Goal: Transaction & Acquisition: Purchase product/service

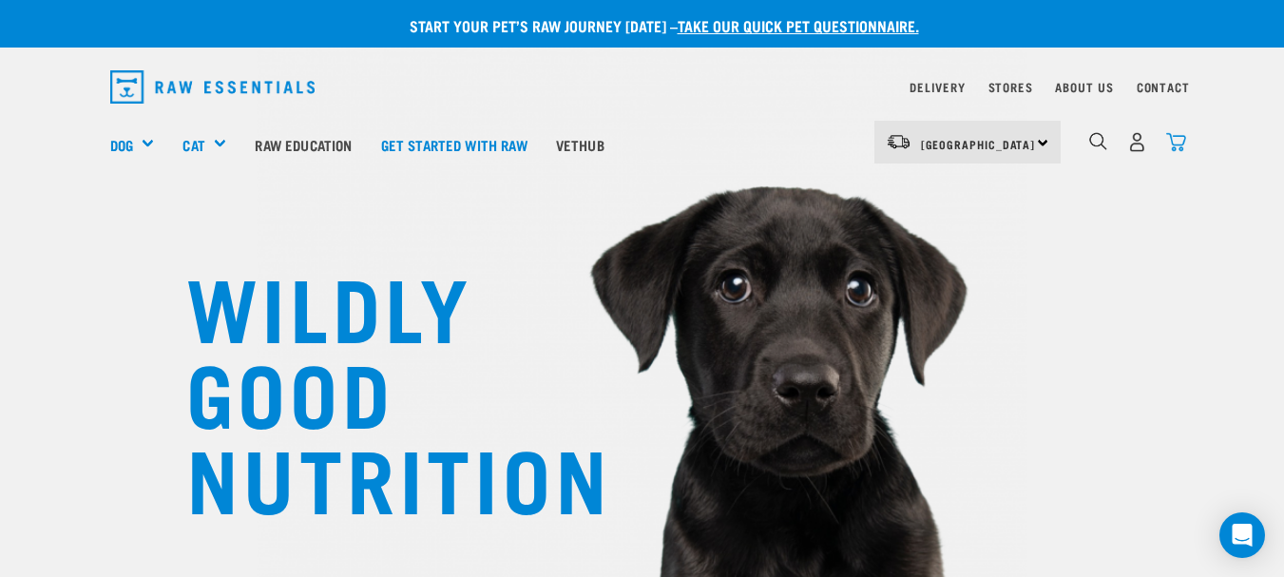
click at [1173, 147] on img "dropdown navigation" at bounding box center [1176, 142] width 20 height 20
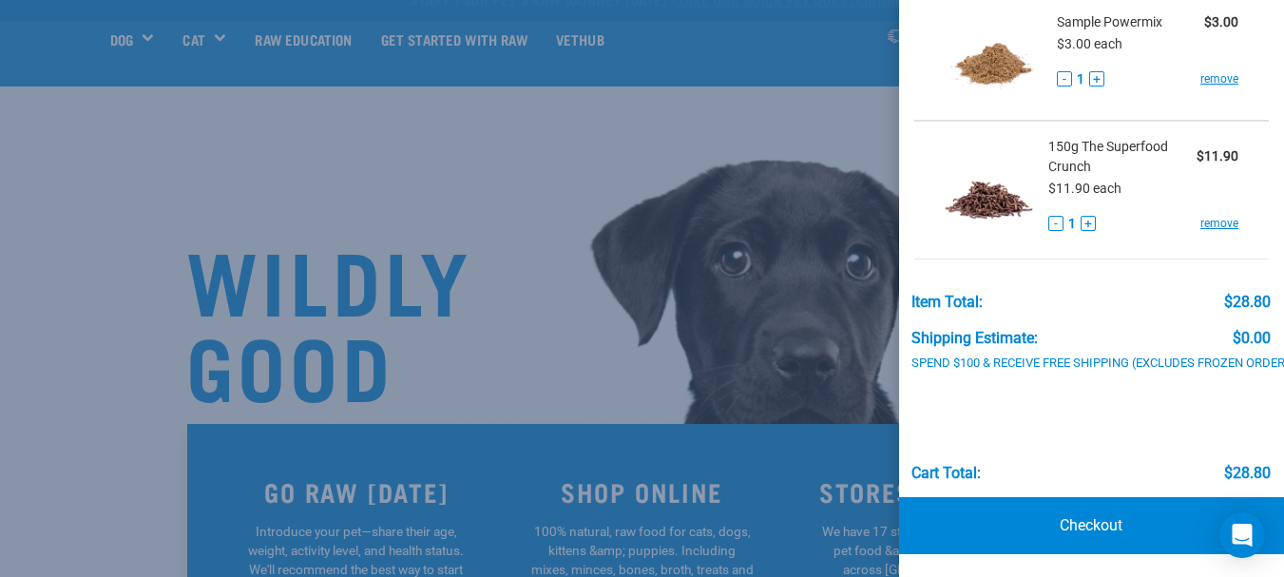
scroll to position [285, 0]
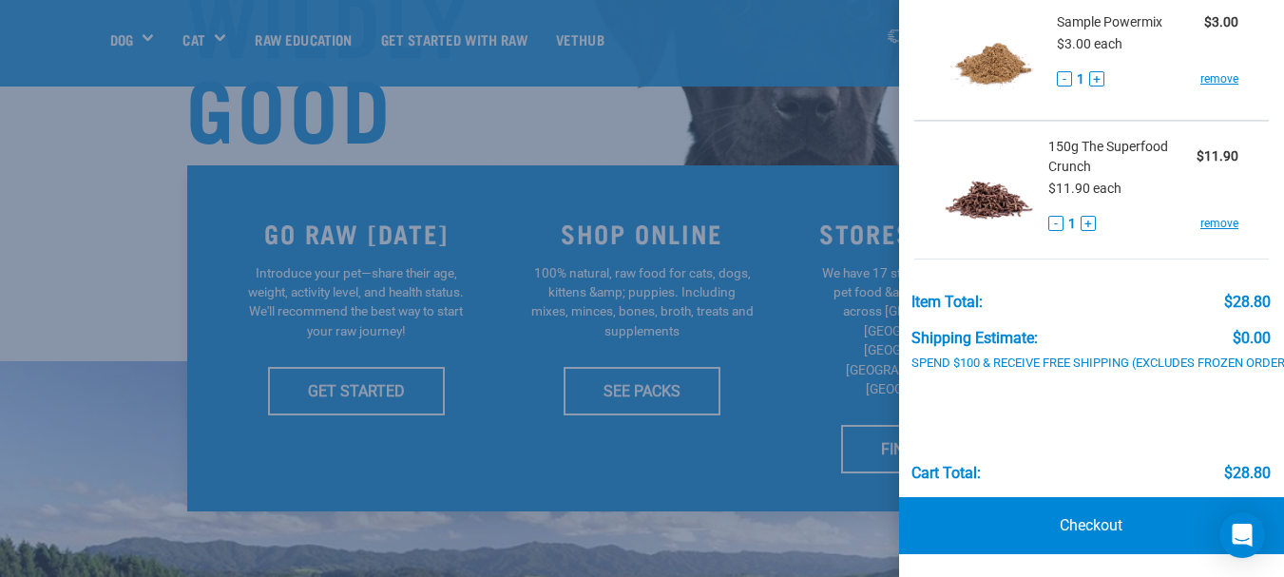
click at [346, 130] on div at bounding box center [642, 288] width 1284 height 577
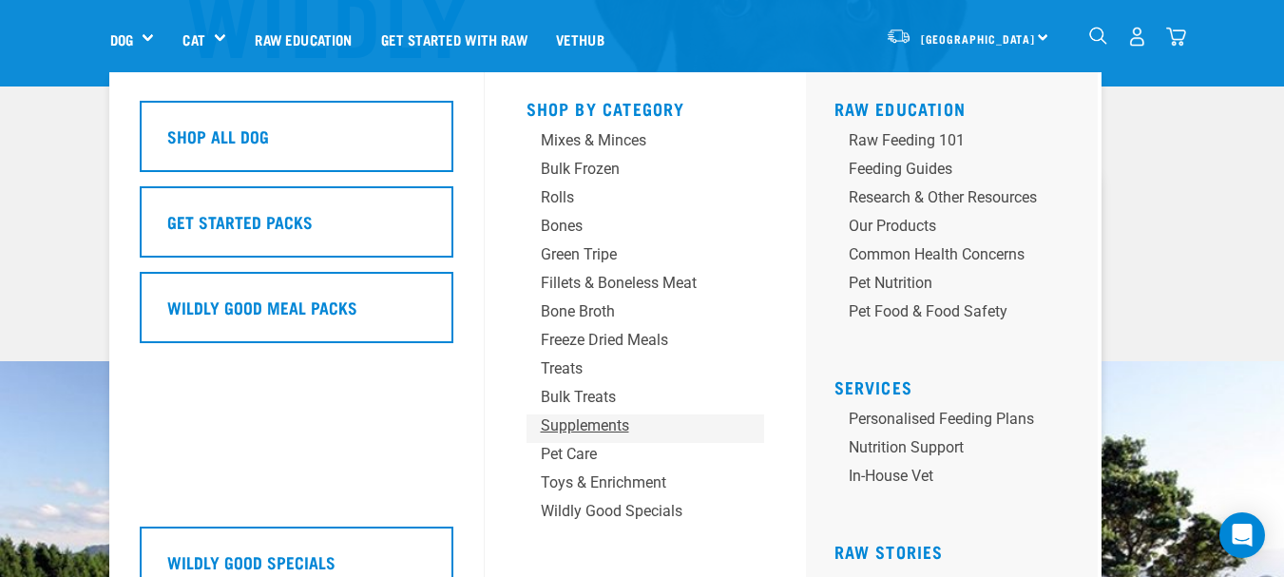
click at [584, 420] on div "Supplements" at bounding box center [630, 425] width 178 height 23
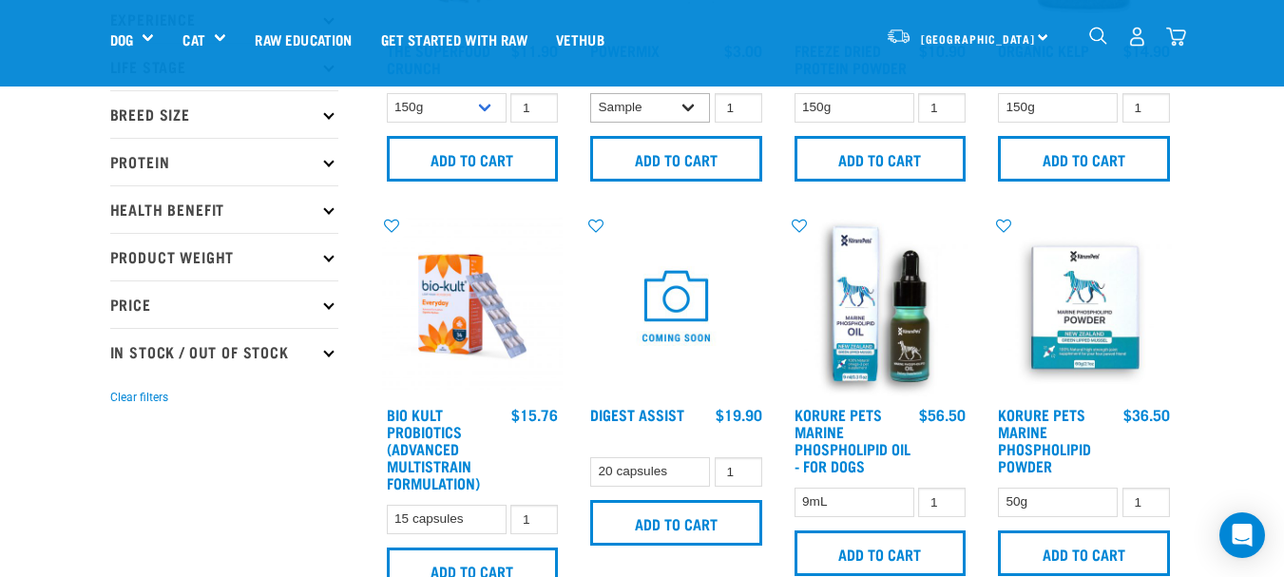
scroll to position [95, 0]
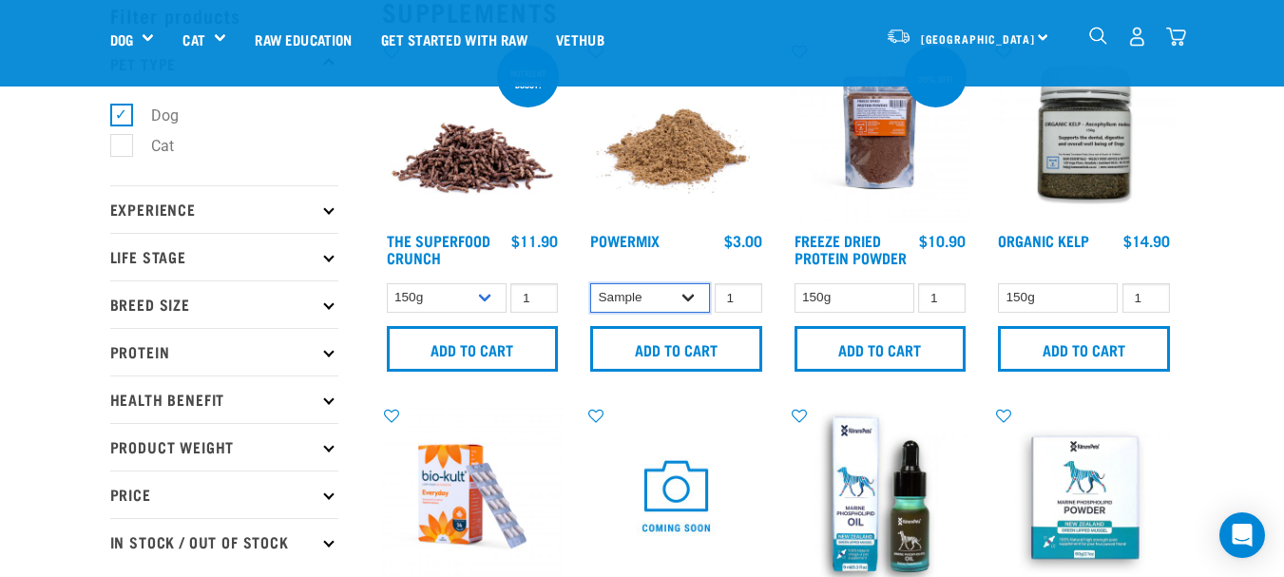
click at [688, 298] on select "Sample Small (30g) Large (60g)" at bounding box center [650, 297] width 120 height 29
click at [648, 244] on link "Powermix" at bounding box center [624, 240] width 69 height 9
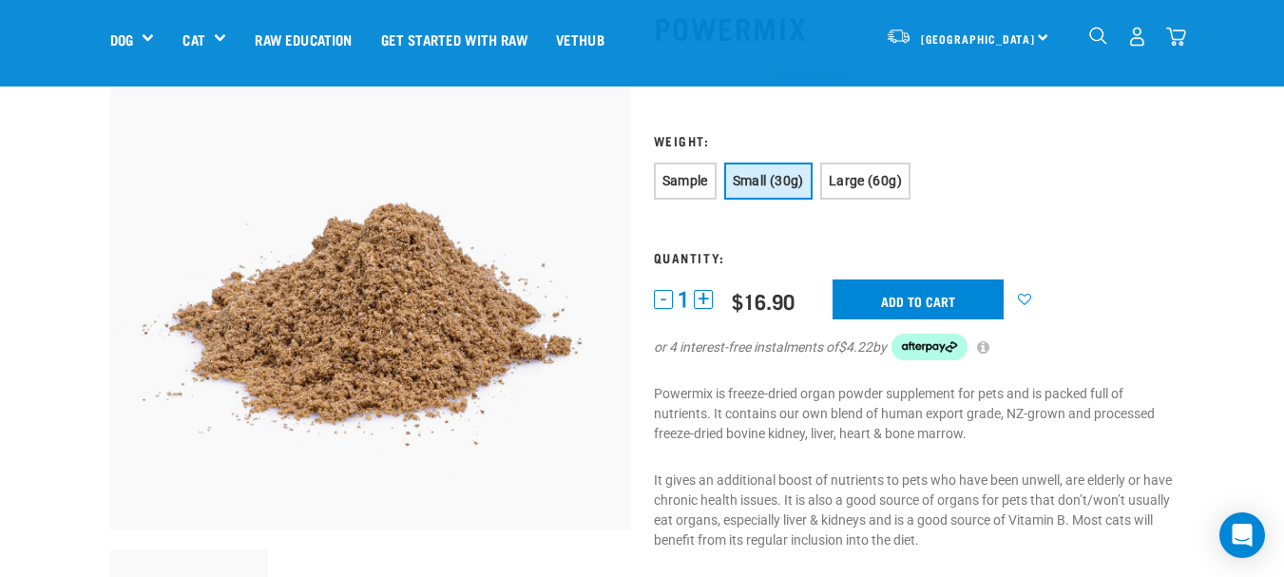
scroll to position [95, 0]
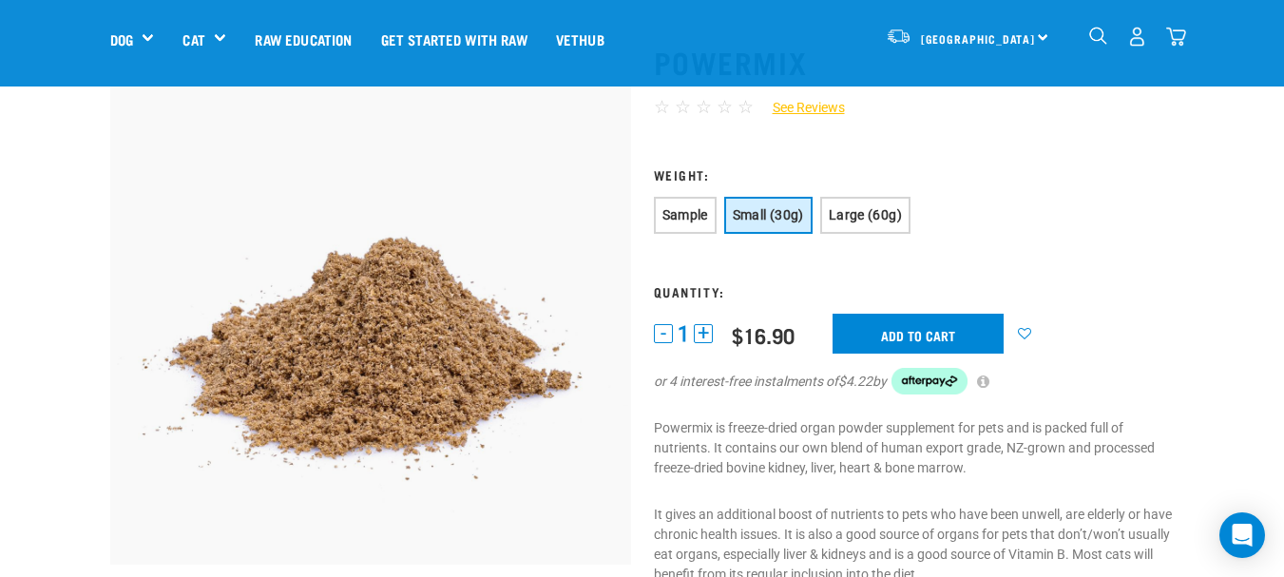
click at [1179, 37] on img "dropdown navigation" at bounding box center [1176, 37] width 20 height 20
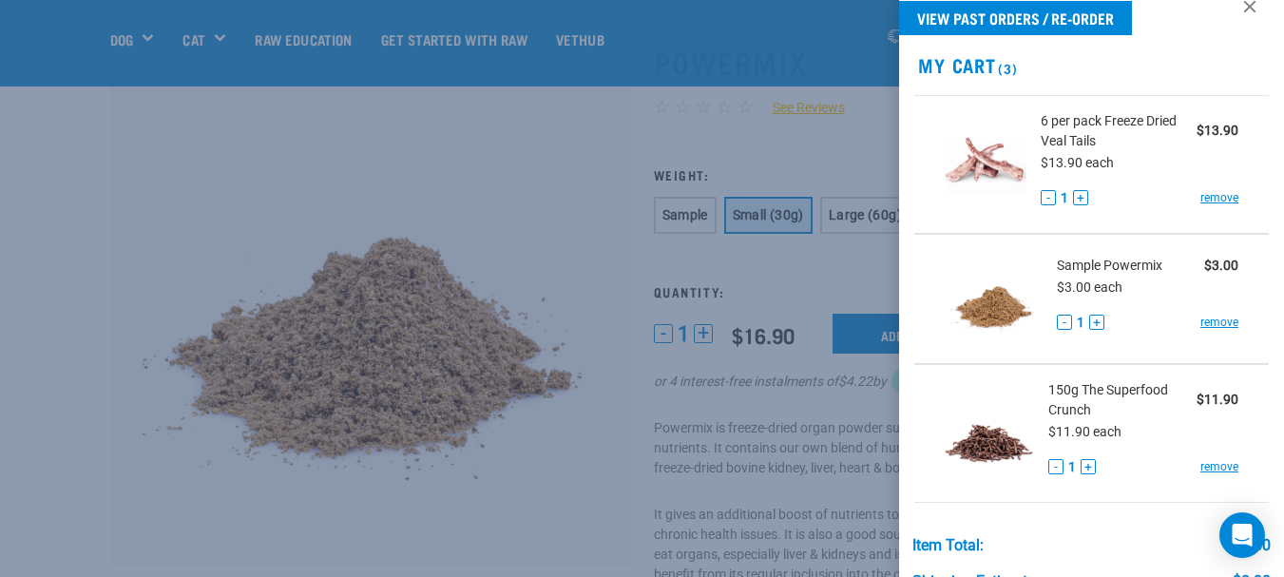
scroll to position [0, 0]
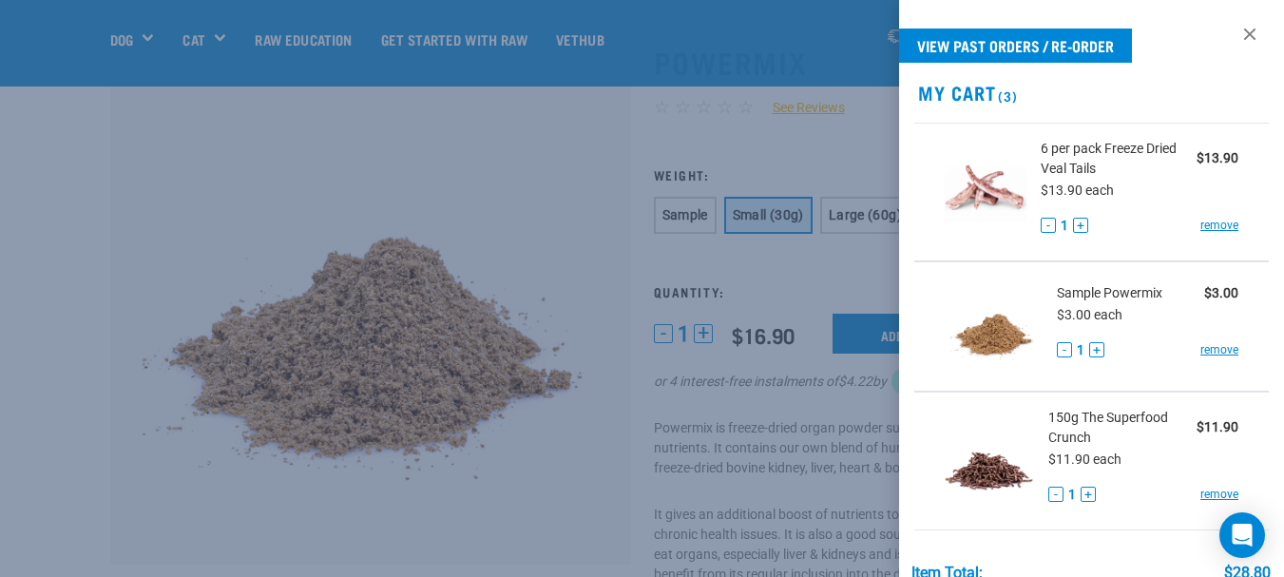
click at [545, 198] on div at bounding box center [642, 288] width 1284 height 577
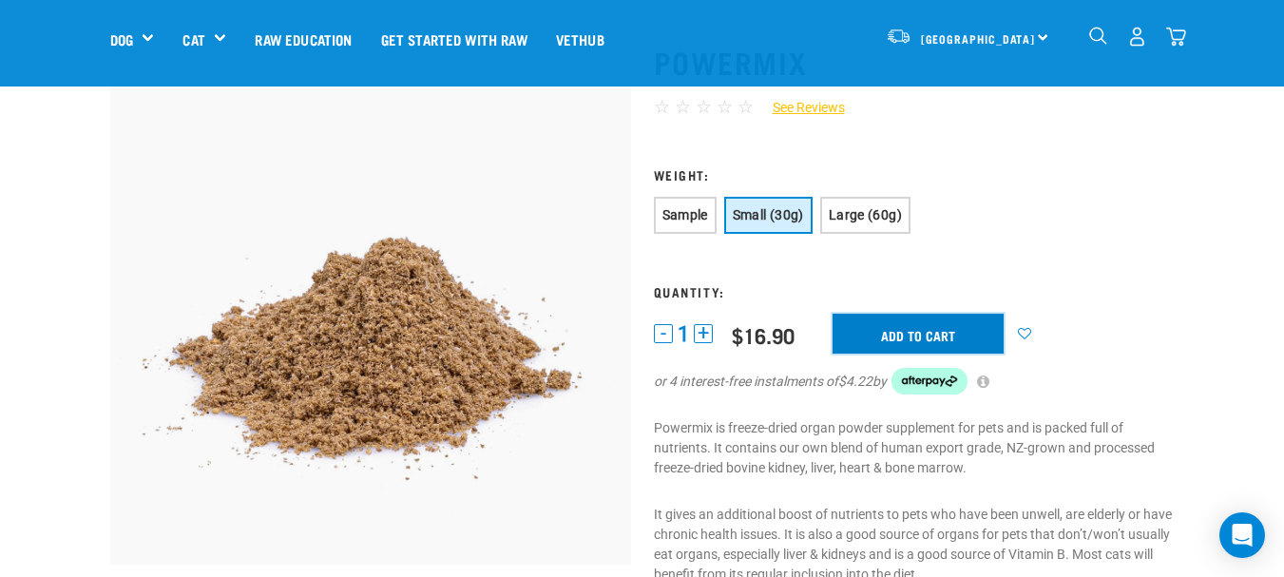
click at [882, 331] on input "Add to cart" at bounding box center [917, 334] width 171 height 40
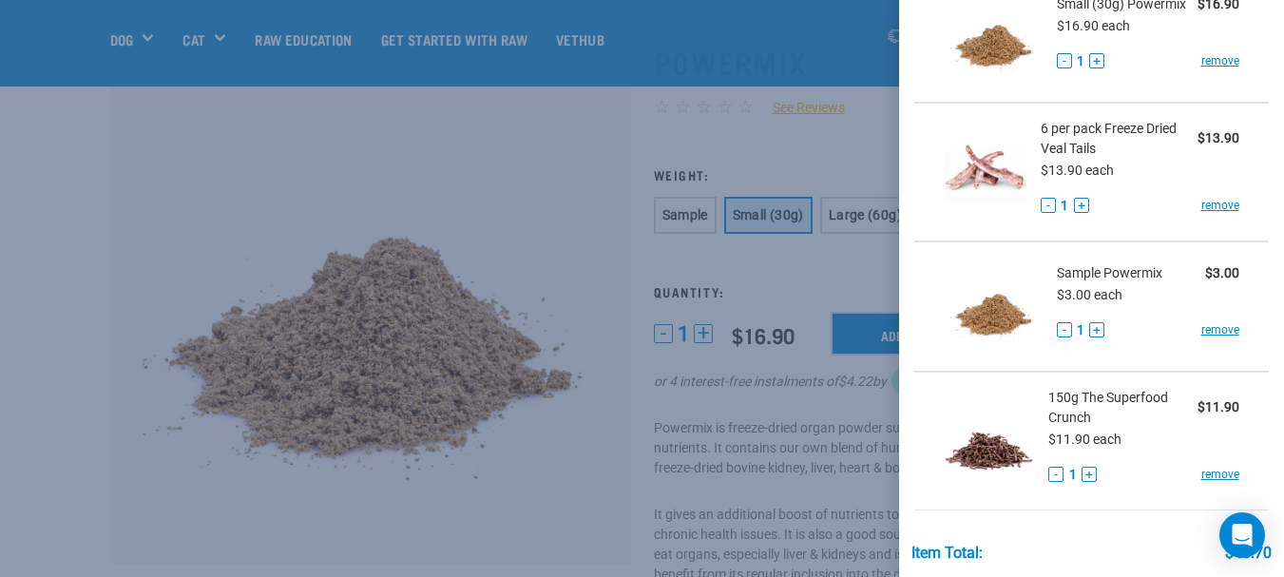
scroll to position [190, 0]
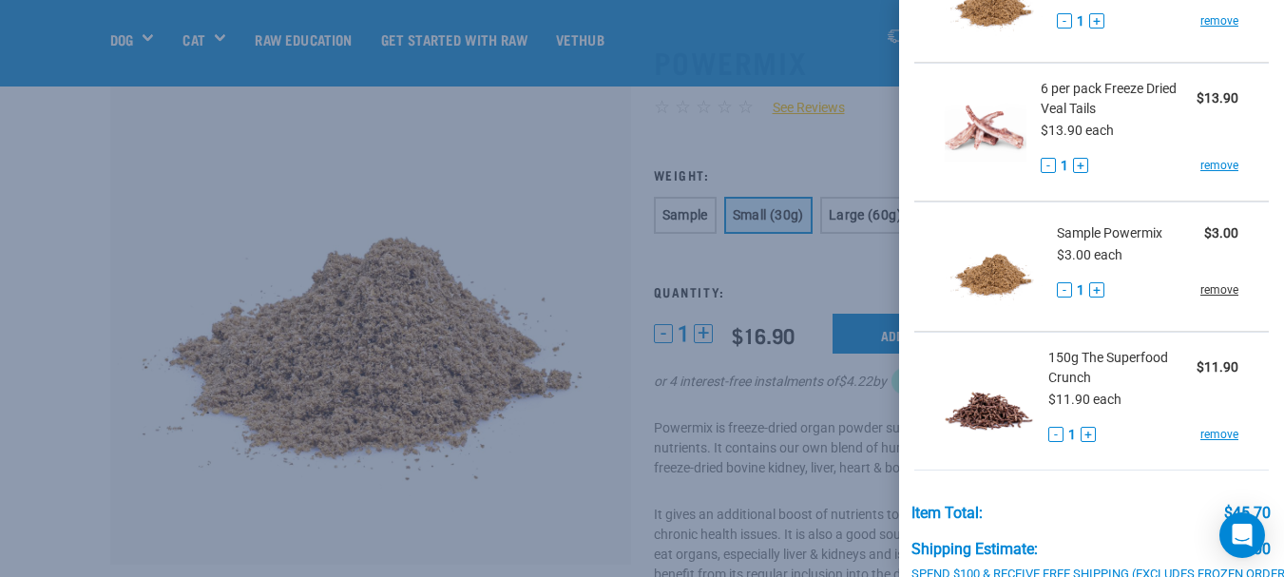
click at [1202, 298] on link "remove" at bounding box center [1219, 289] width 38 height 17
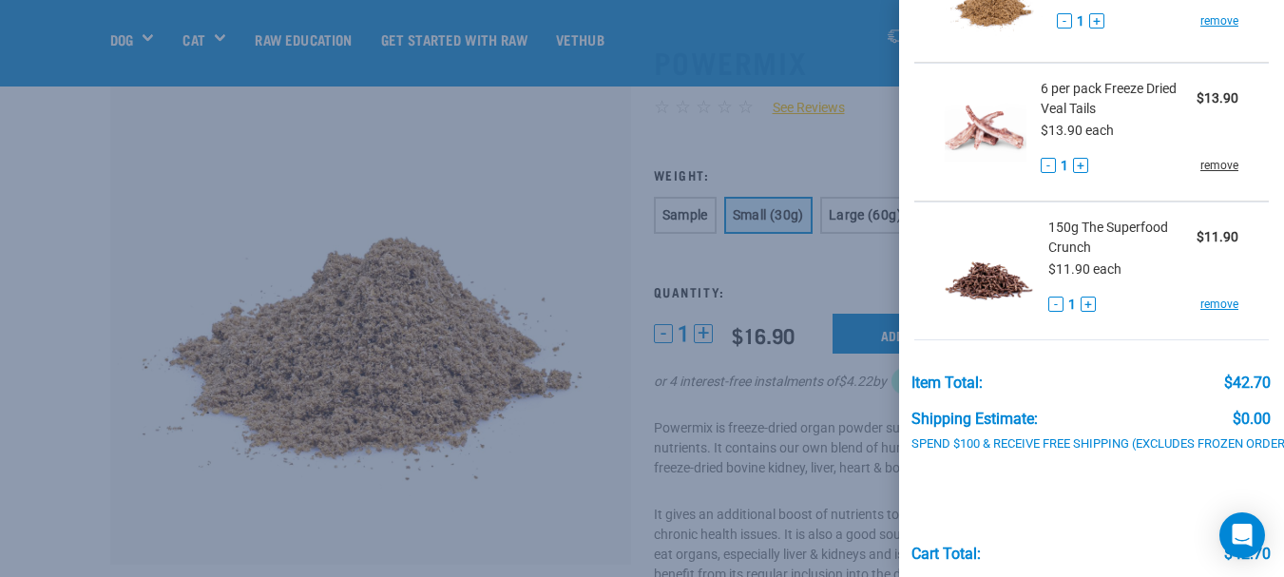
click at [1200, 174] on link "remove" at bounding box center [1219, 165] width 38 height 17
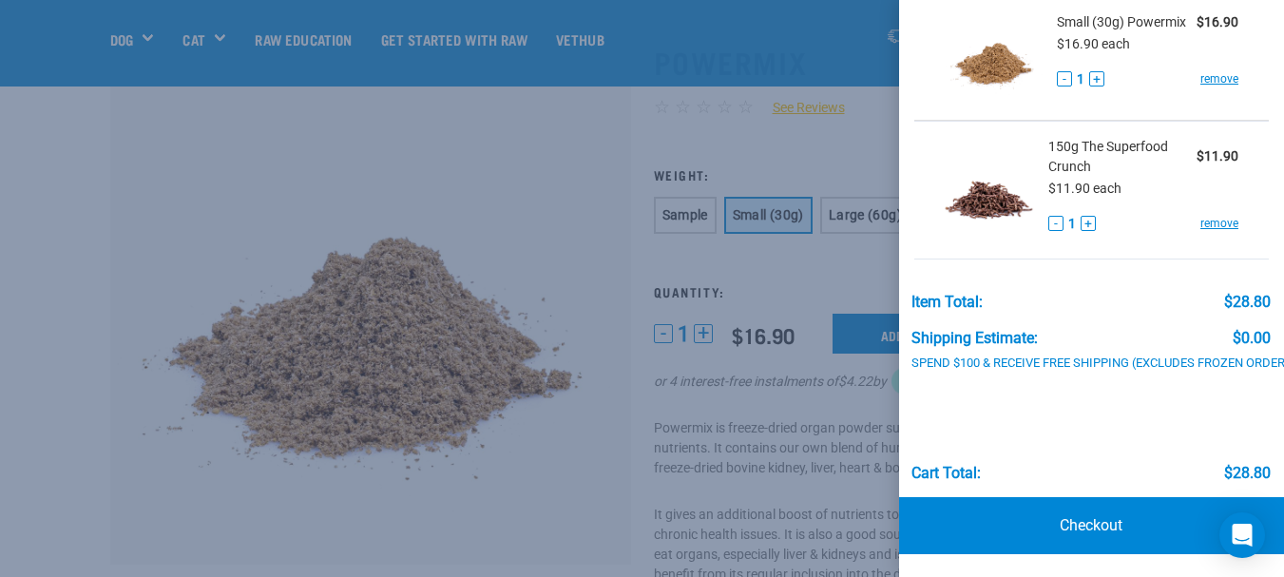
scroll to position [155, 0]
click at [1067, 508] on link "Checkout" at bounding box center [1091, 525] width 385 height 57
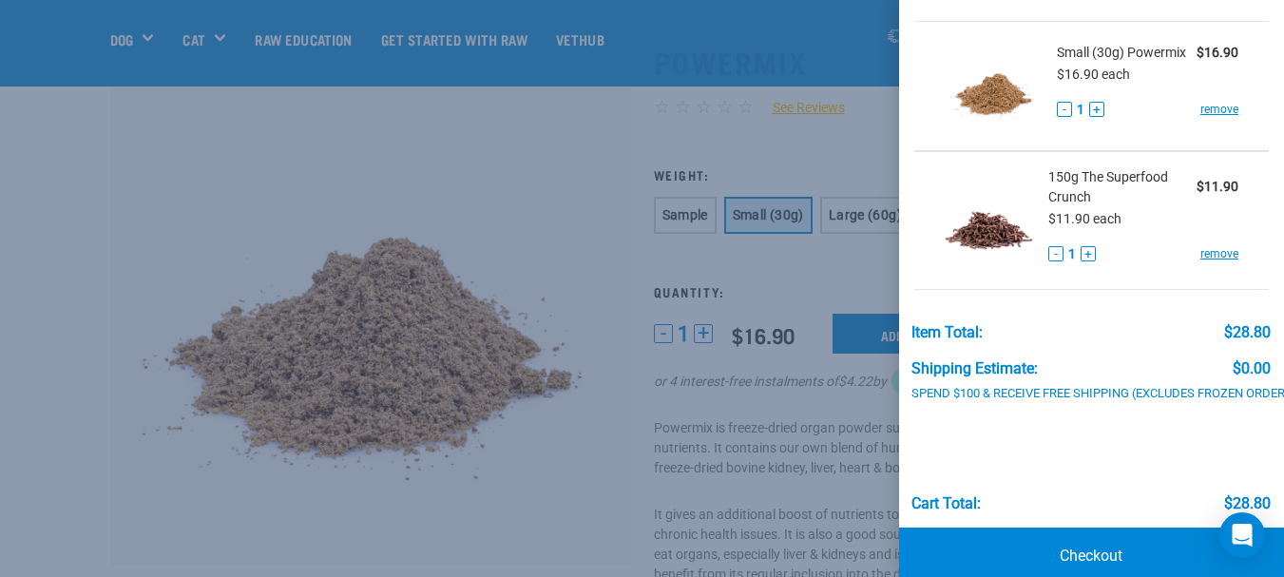
scroll to position [60, 0]
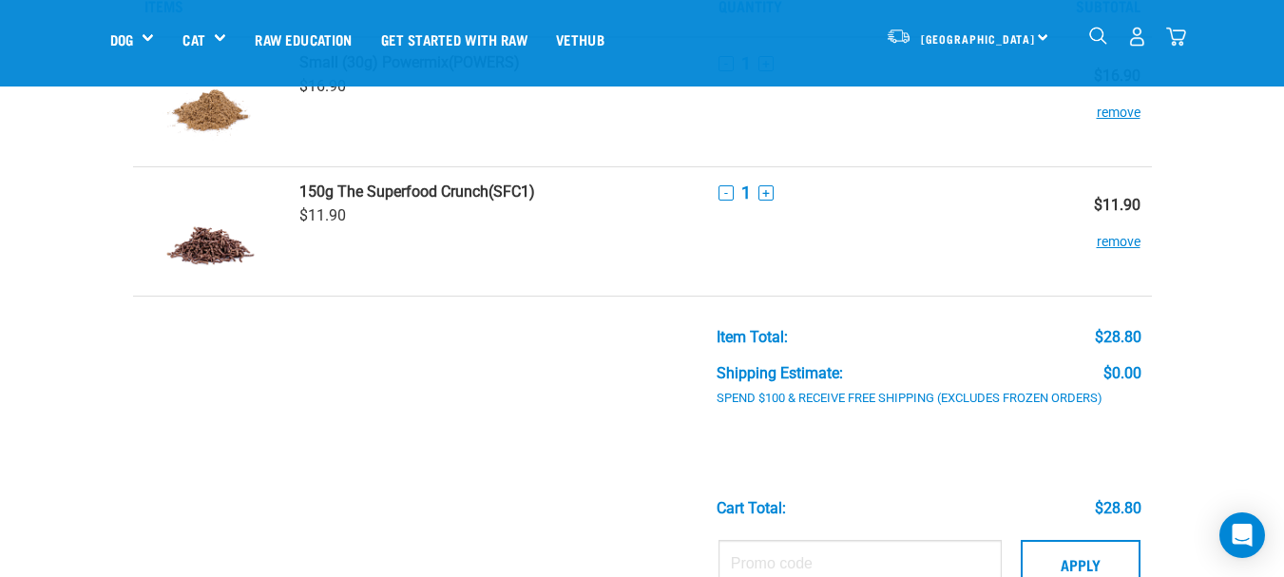
scroll to position [285, 0]
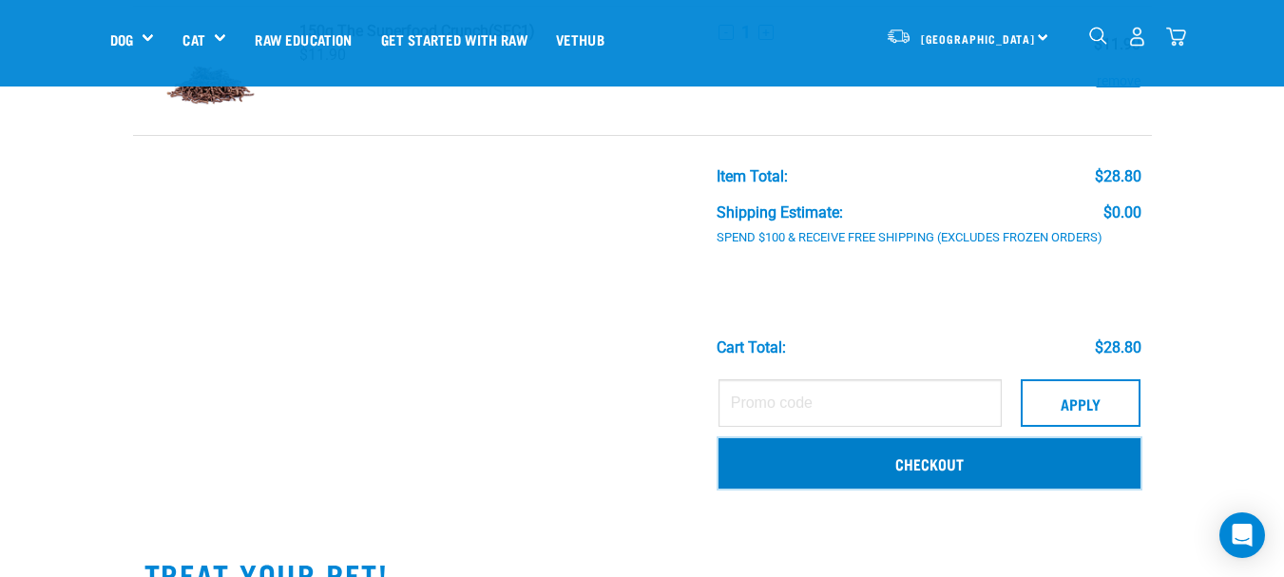
click at [973, 462] on link "Checkout" at bounding box center [929, 462] width 422 height 49
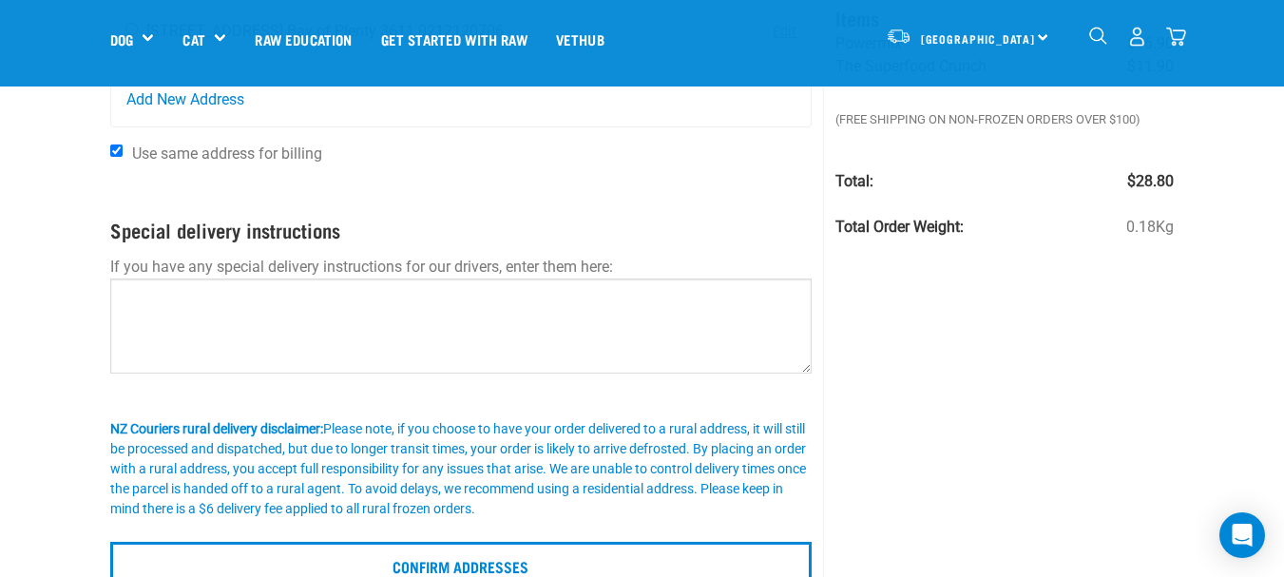
scroll to position [95, 0]
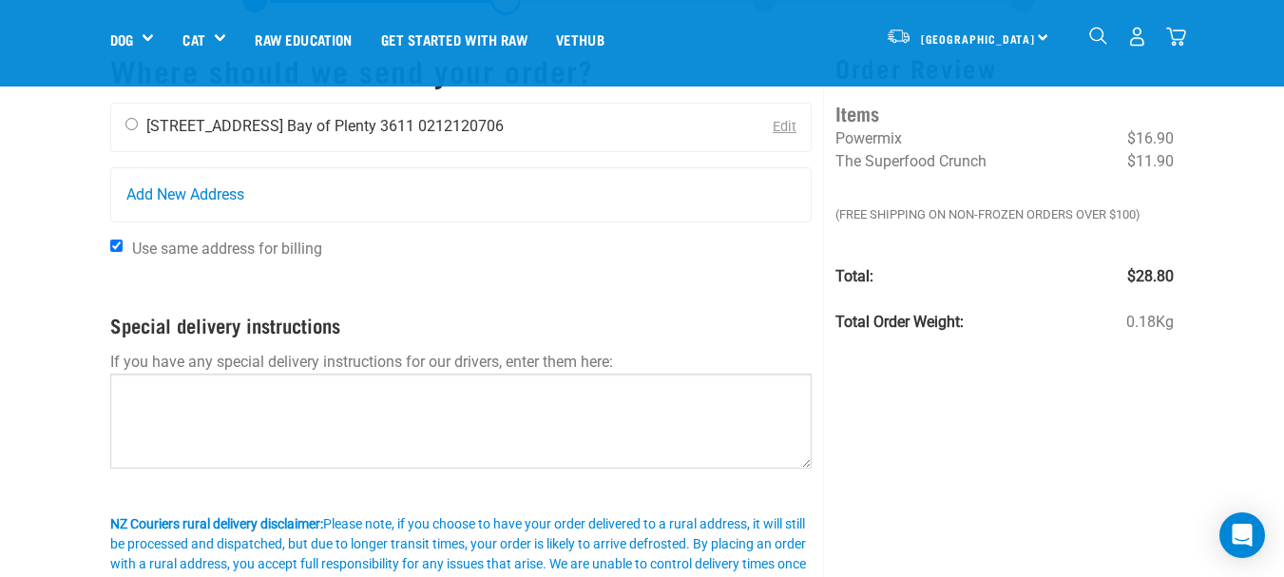
click at [127, 125] on input "radio" at bounding box center [131, 124] width 12 height 12
radio input "true"
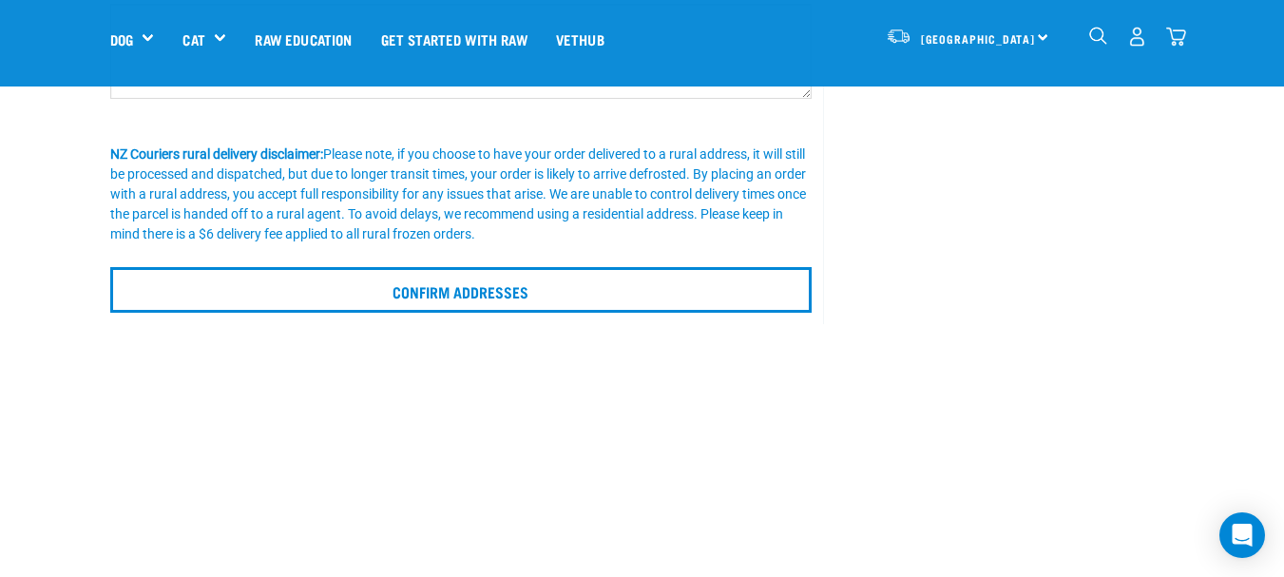
scroll to position [475, 0]
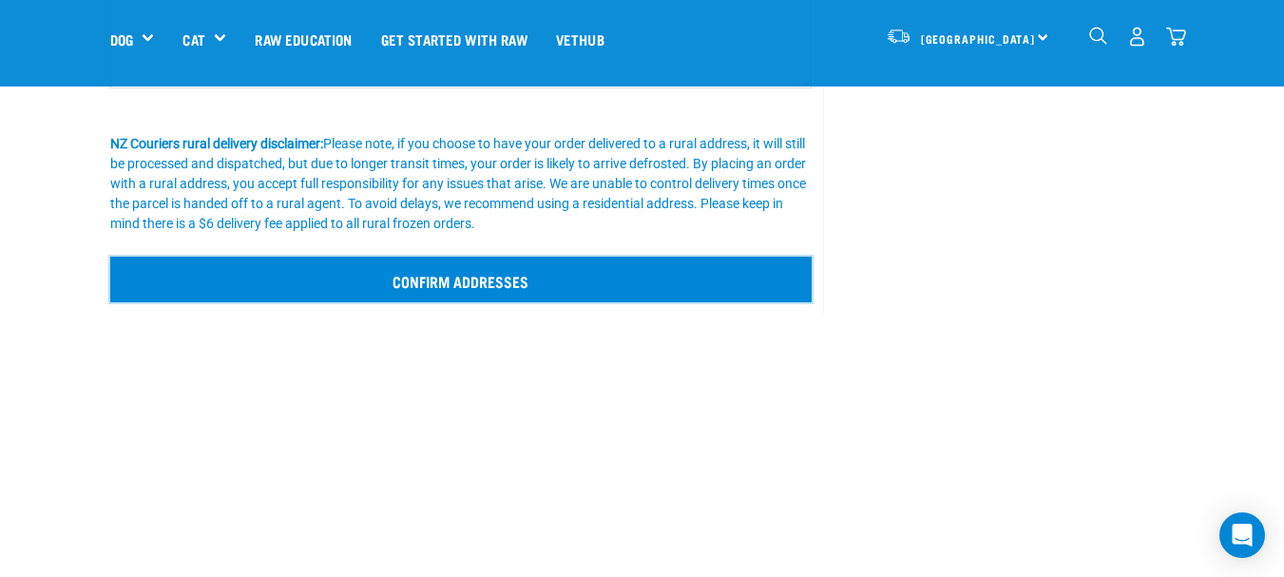
click at [497, 288] on input "Confirm addresses" at bounding box center [461, 280] width 702 height 46
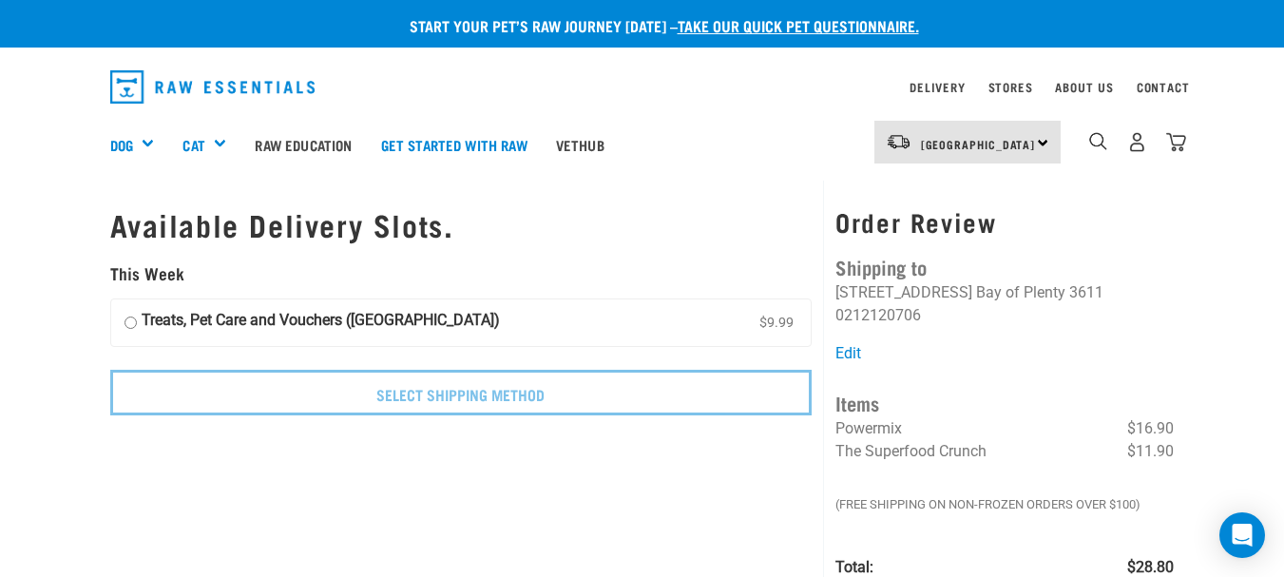
click at [130, 322] on input "Treats, Pet Care and Vouchers (North Island) $9.99" at bounding box center [130, 323] width 12 height 29
radio input "true"
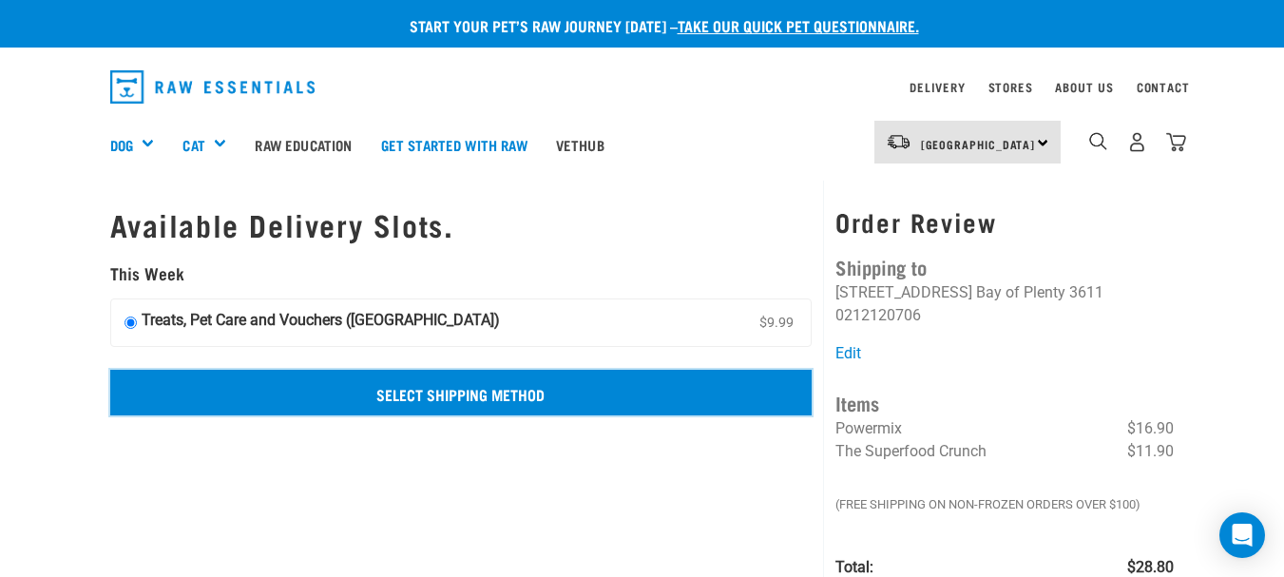
click at [519, 399] on input "Select Shipping Method" at bounding box center [461, 393] width 702 height 46
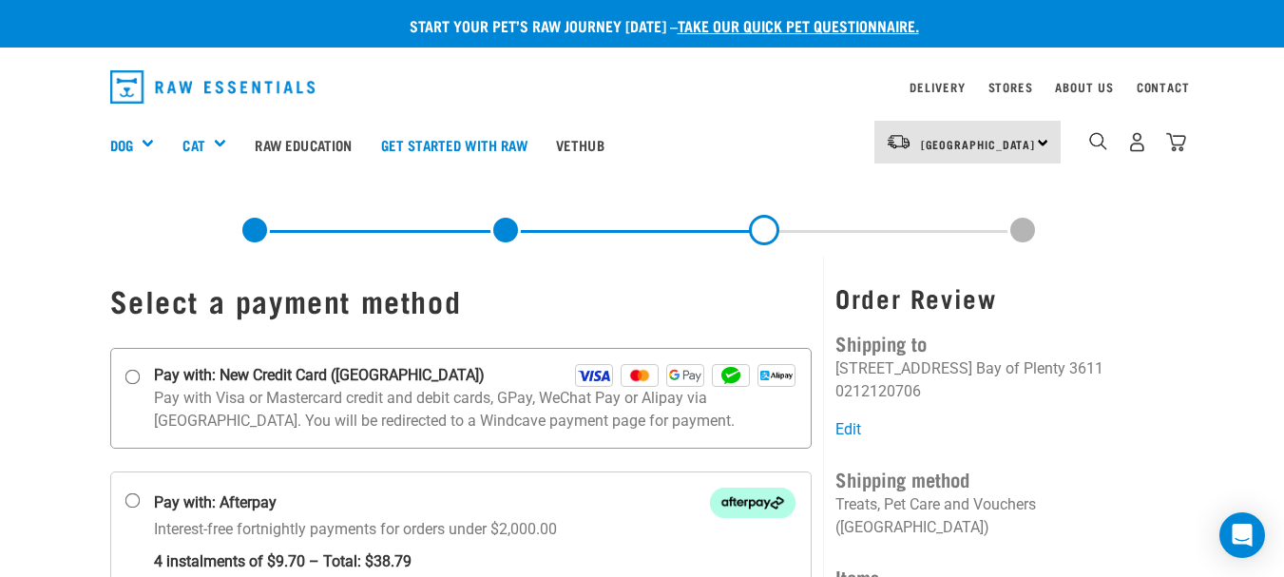
click at [133, 373] on input "Pay with: New Credit Card ([GEOGRAPHIC_DATA])" at bounding box center [131, 376] width 15 height 15
radio input "true"
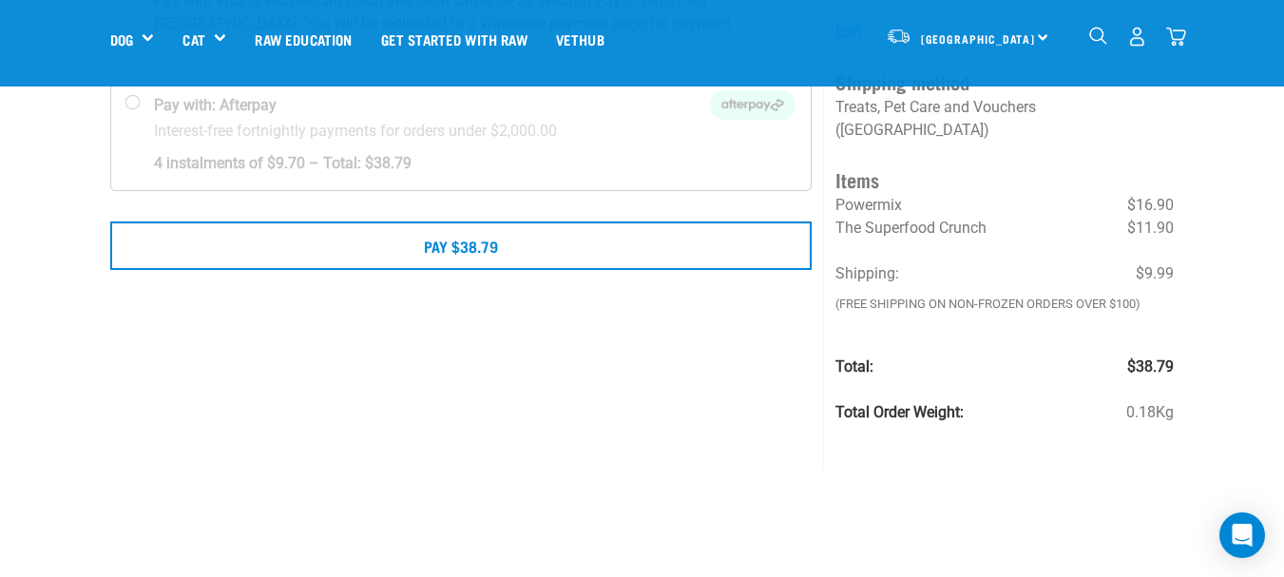
scroll to position [285, 0]
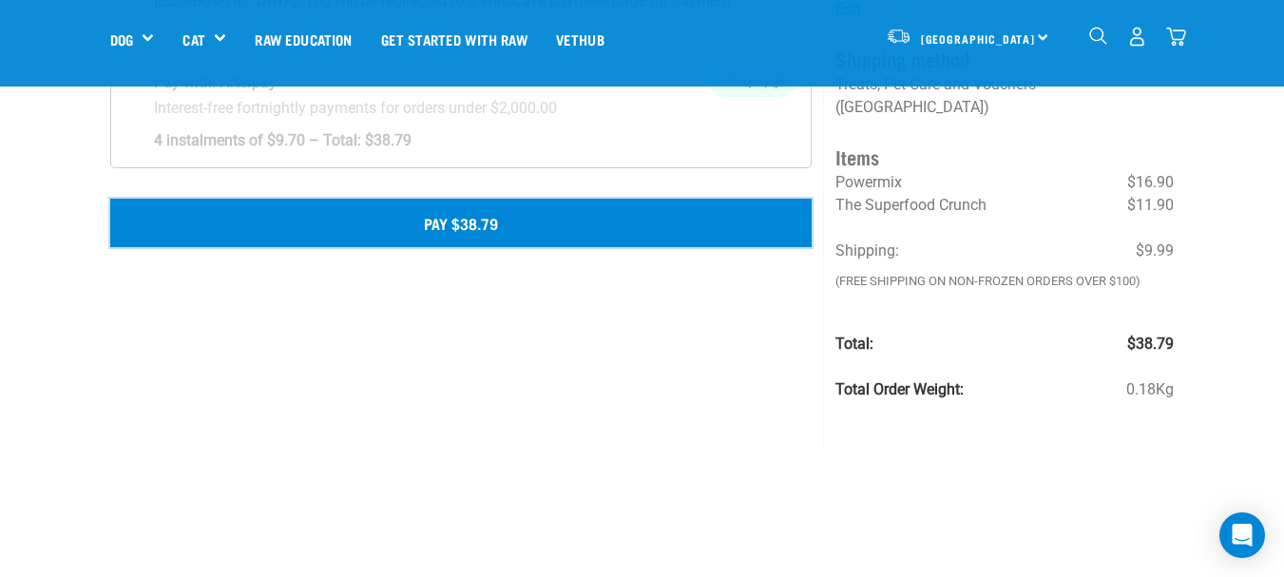
click at [434, 234] on button "Pay $38.79" at bounding box center [461, 223] width 702 height 48
